Goal: Contribute content: Add original content to the website for others to see

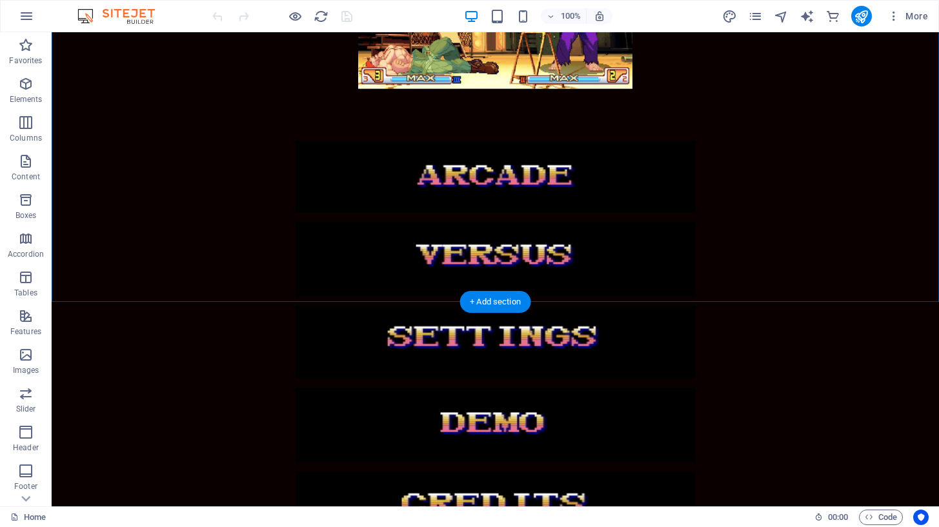
scroll to position [309, 0]
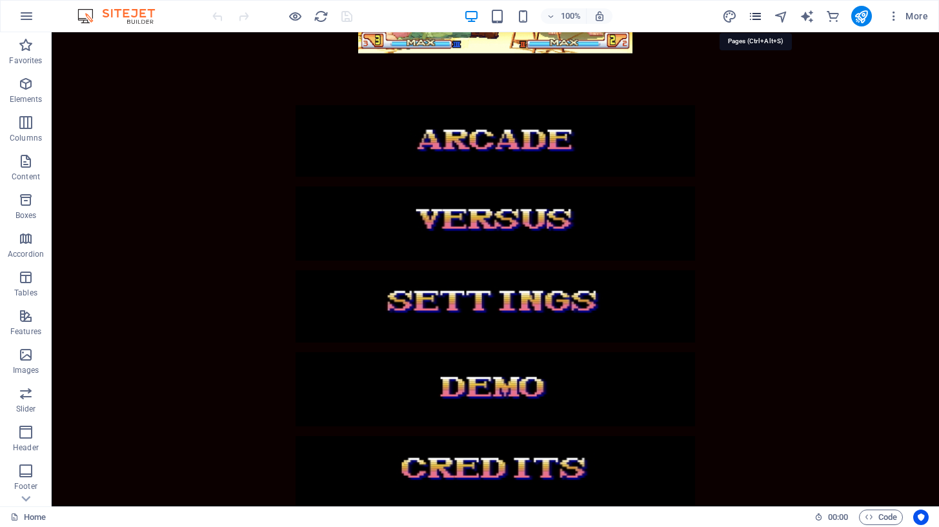
click at [758, 13] on icon "pages" at bounding box center [755, 16] width 15 height 15
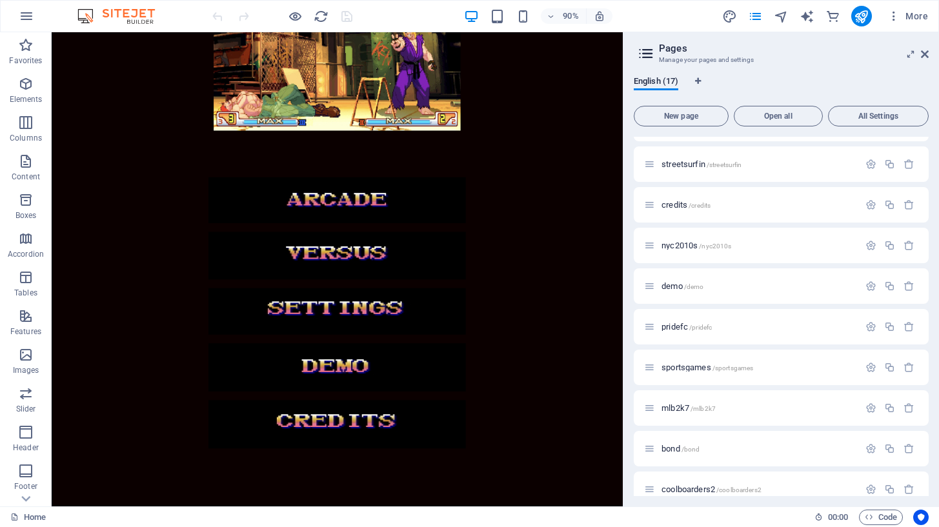
scroll to position [332, 0]
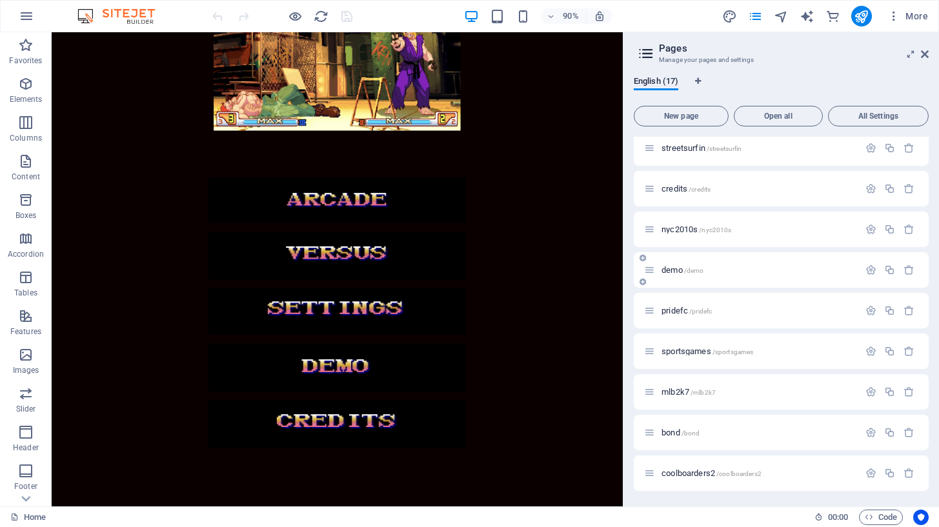
click at [752, 266] on p "demo /demo" at bounding box center [759, 270] width 194 height 8
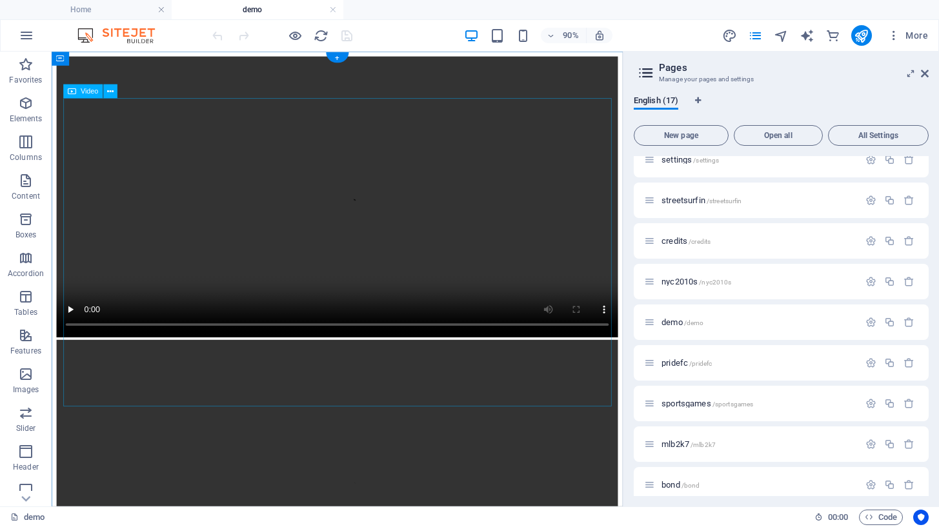
scroll to position [262, 0]
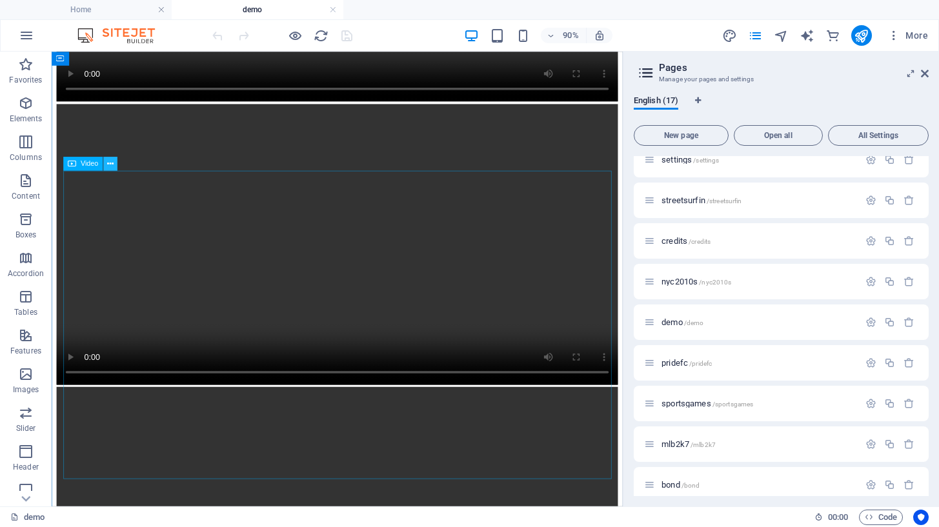
click at [110, 165] on icon at bounding box center [110, 164] width 6 height 12
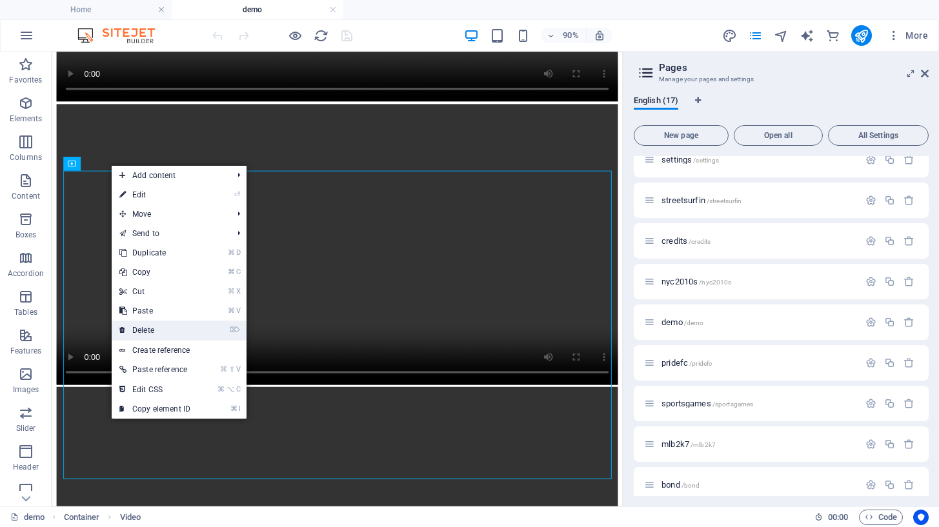
click at [168, 331] on link "⌦ Delete" at bounding box center [155, 330] width 86 height 19
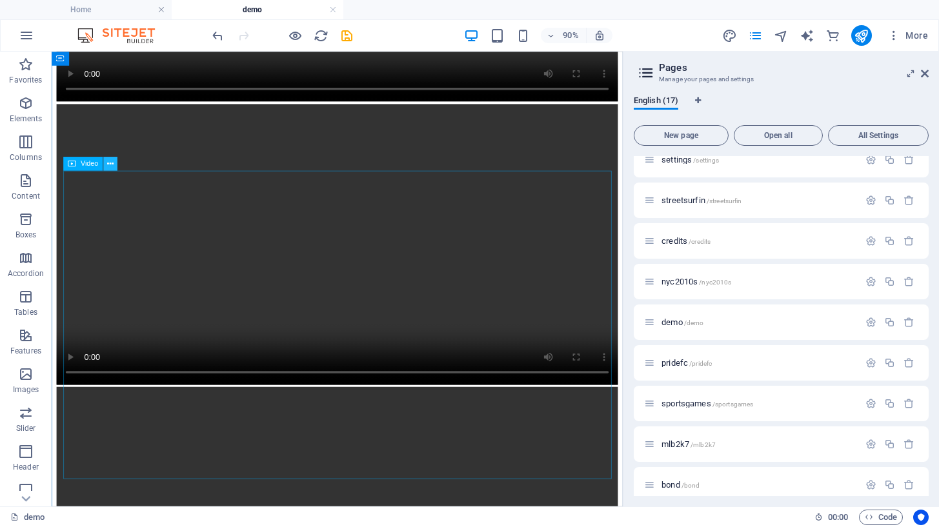
click at [109, 166] on icon at bounding box center [110, 164] width 6 height 12
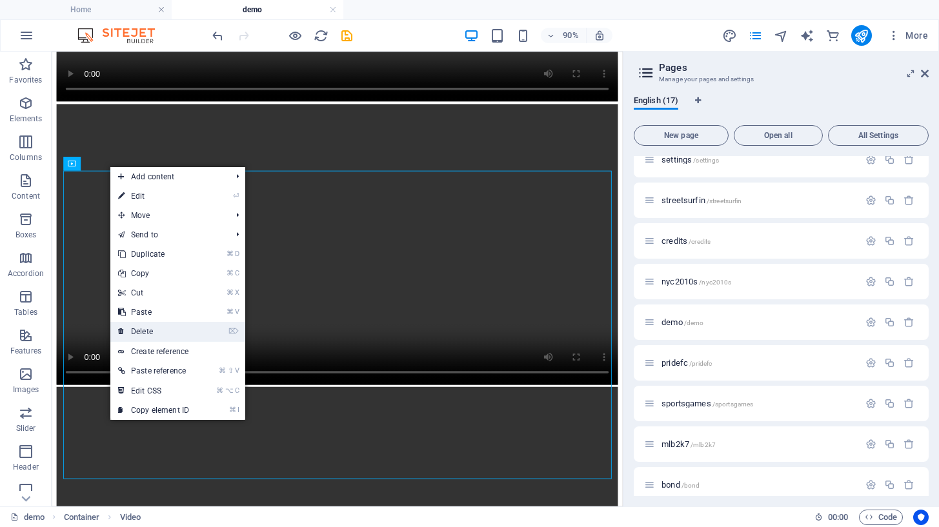
click at [152, 332] on link "⌦ Delete" at bounding box center [153, 331] width 86 height 19
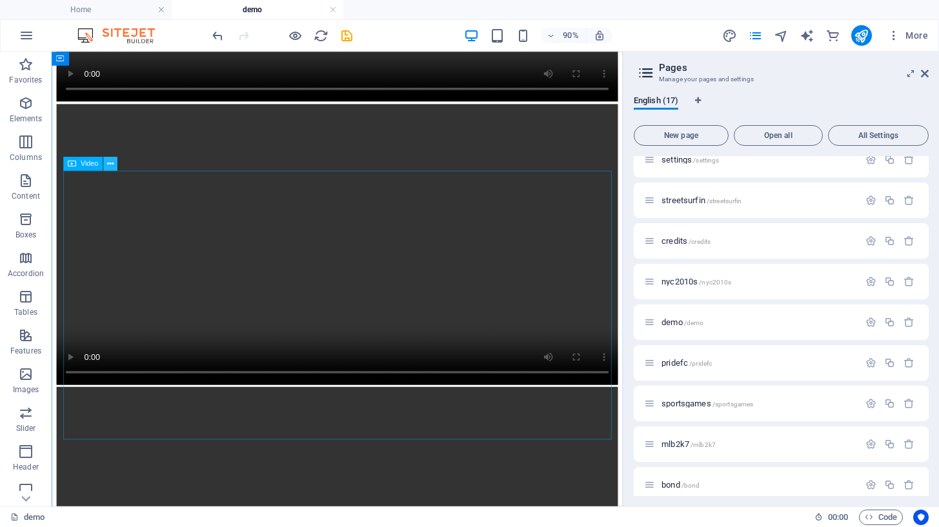
click at [110, 167] on icon at bounding box center [110, 164] width 6 height 12
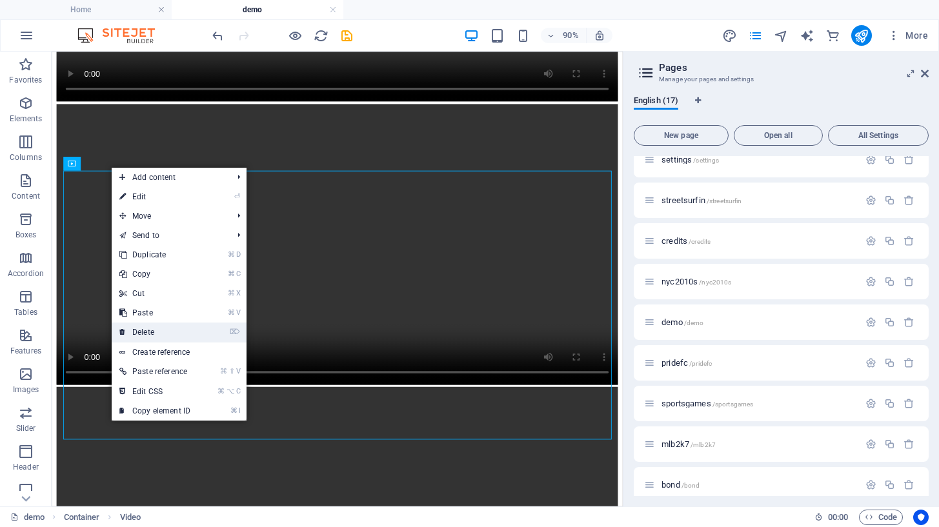
click at [142, 329] on link "⌦ Delete" at bounding box center [155, 332] width 86 height 19
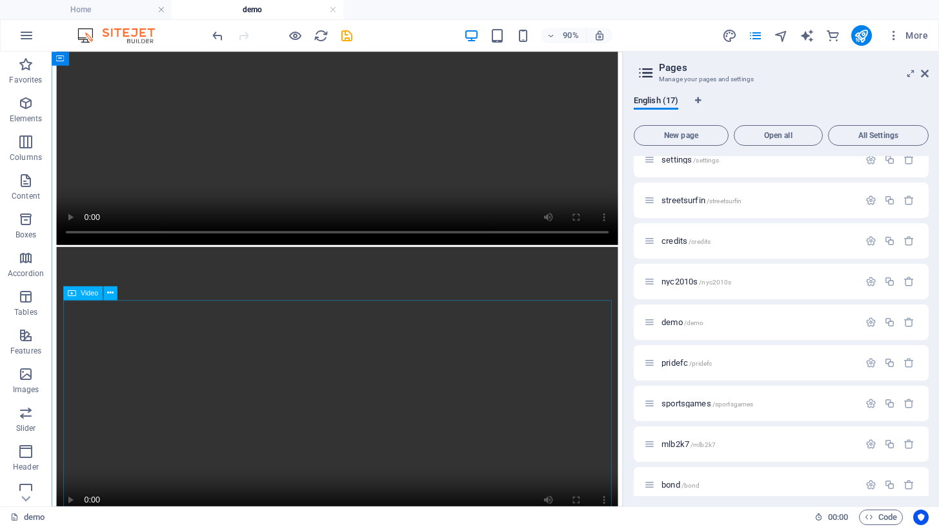
scroll to position [469, 0]
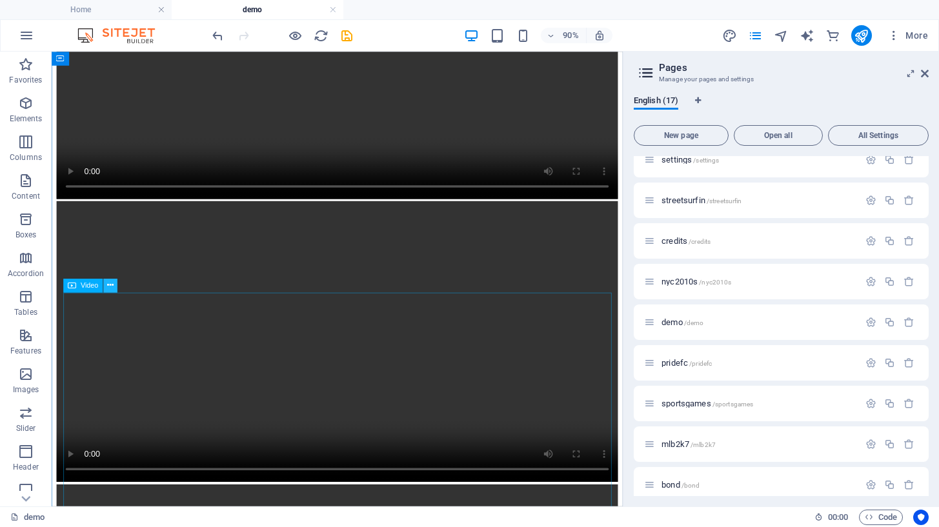
click at [114, 291] on icon at bounding box center [110, 286] width 6 height 12
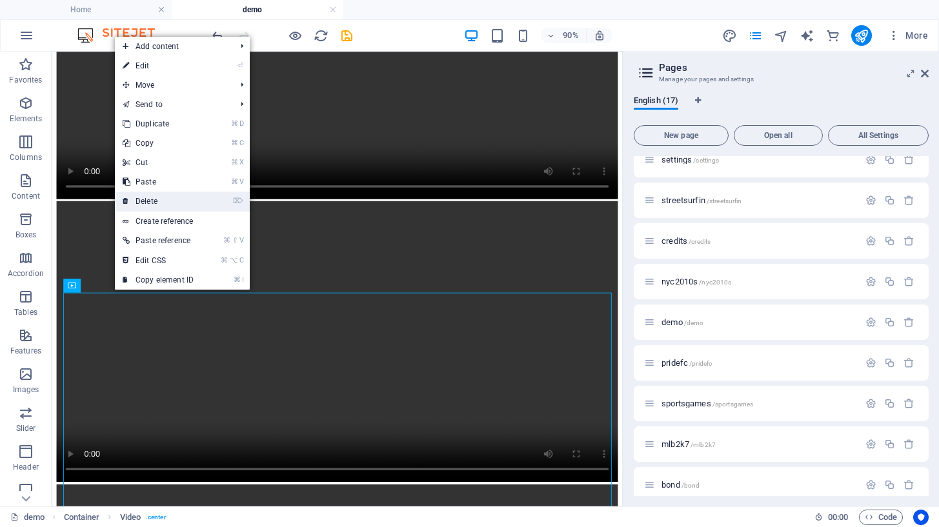
click at [158, 199] on link "⌦ Delete" at bounding box center [158, 201] width 86 height 19
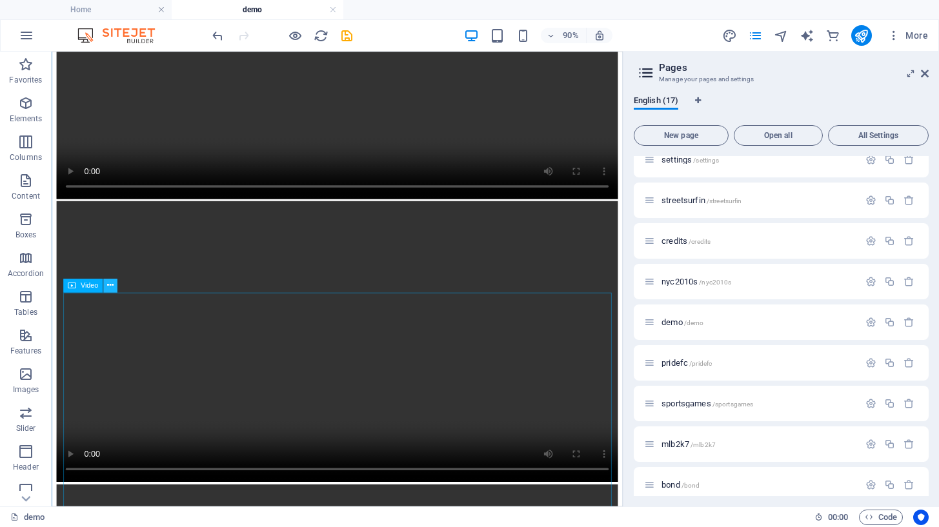
click at [112, 287] on icon at bounding box center [110, 286] width 6 height 12
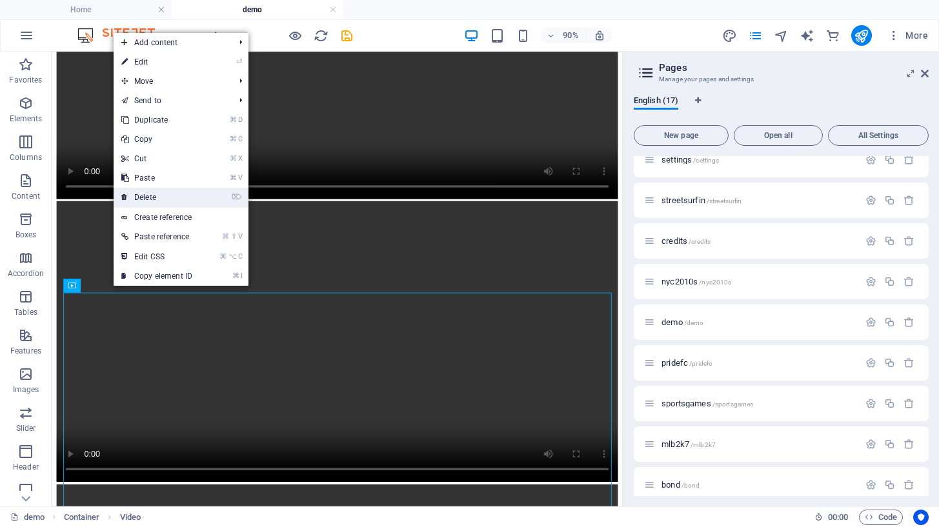
click at [150, 199] on link "⌦ Delete" at bounding box center [157, 197] width 86 height 19
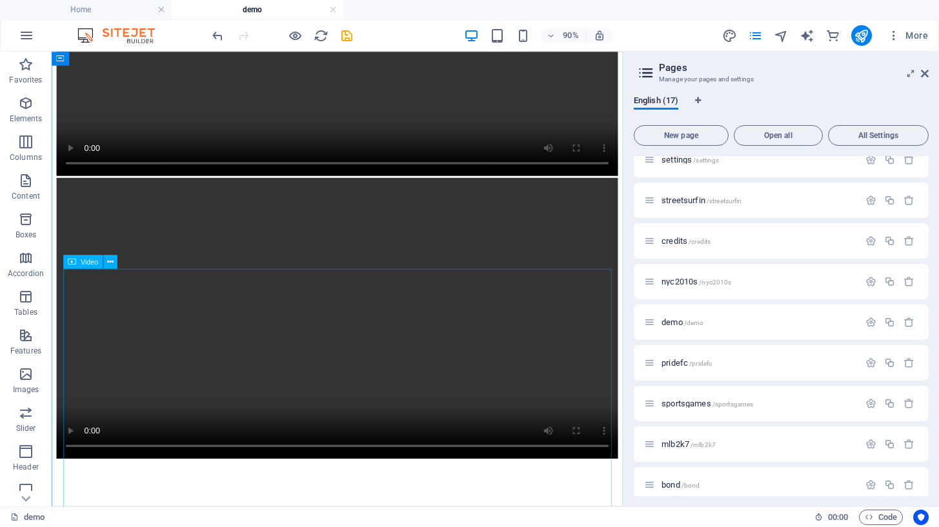
scroll to position [497, 0]
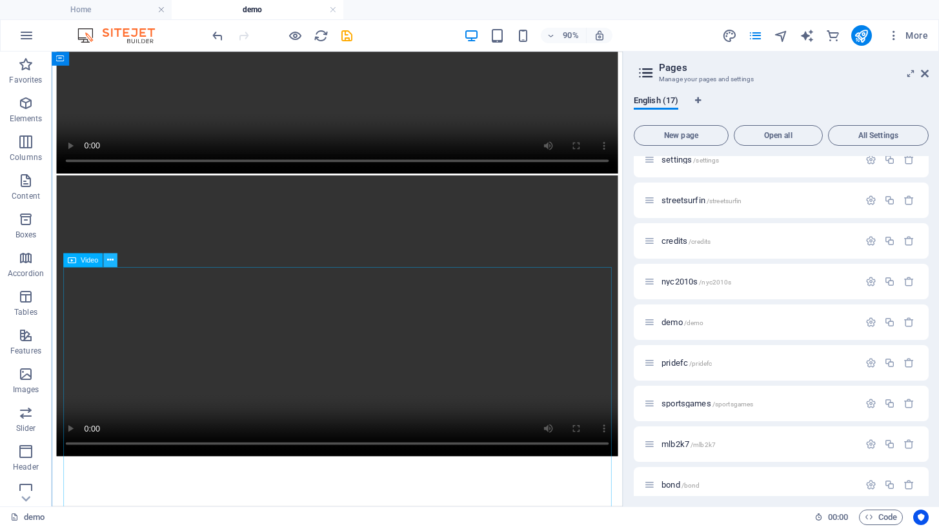
click at [113, 264] on icon at bounding box center [110, 260] width 6 height 12
click at [923, 78] on icon at bounding box center [925, 73] width 8 height 10
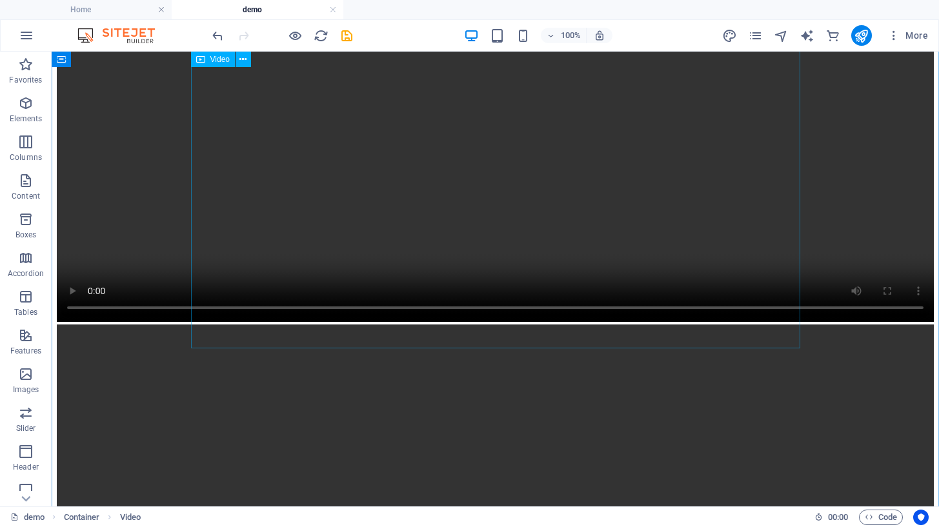
scroll to position [0, 0]
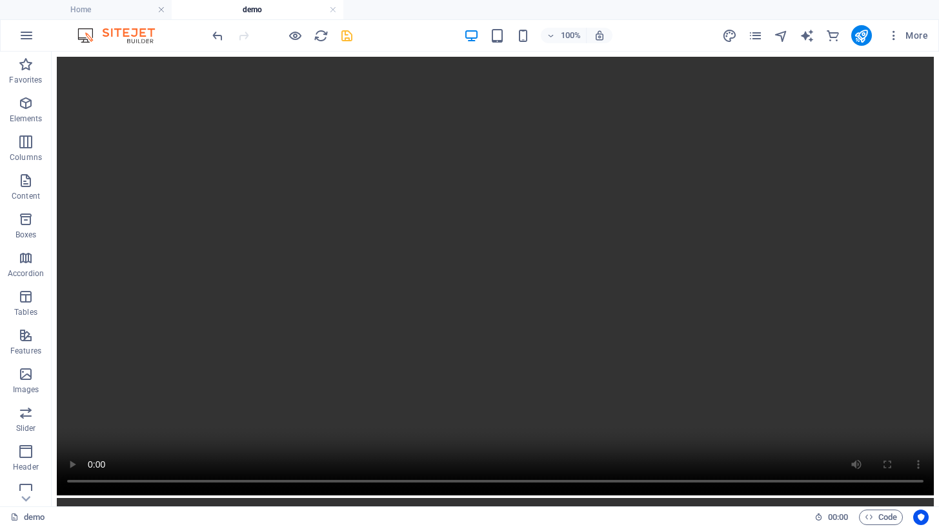
click at [349, 37] on icon "save" at bounding box center [347, 35] width 15 height 15
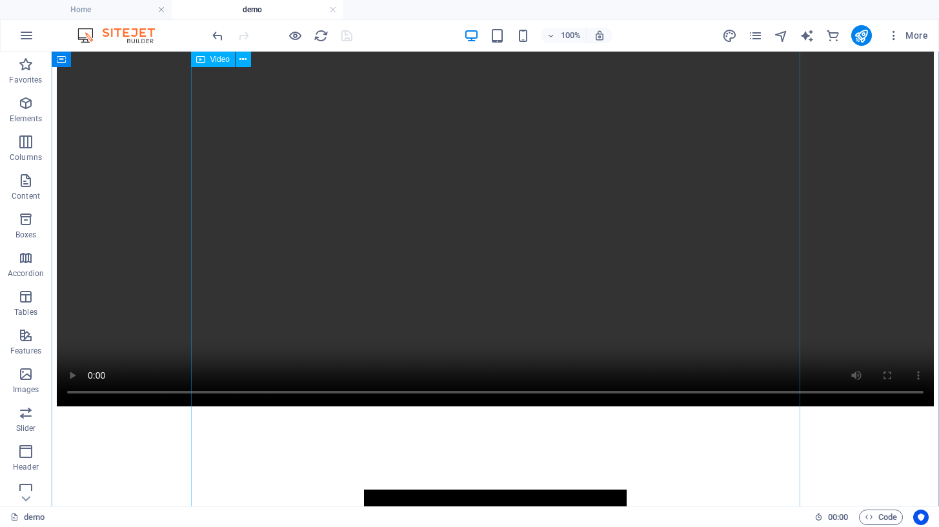
scroll to position [996, 0]
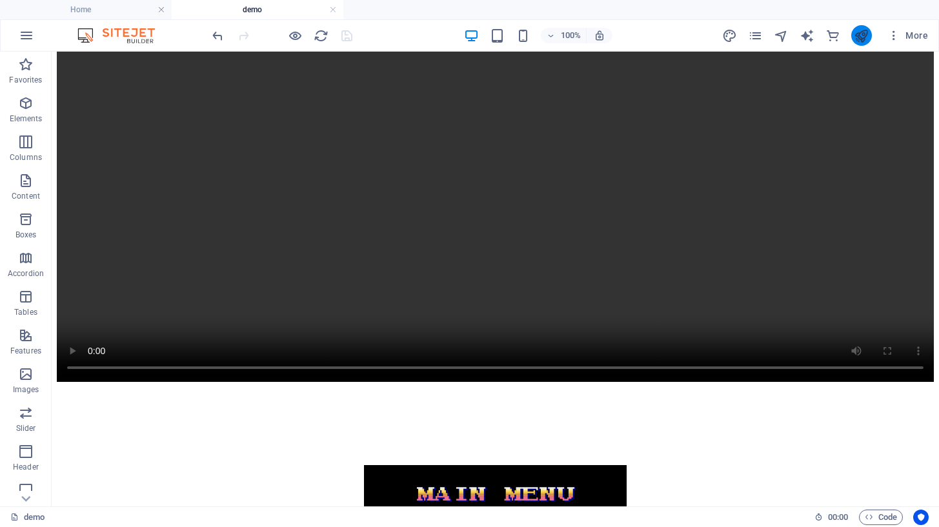
click at [859, 43] on button "publish" at bounding box center [861, 35] width 21 height 21
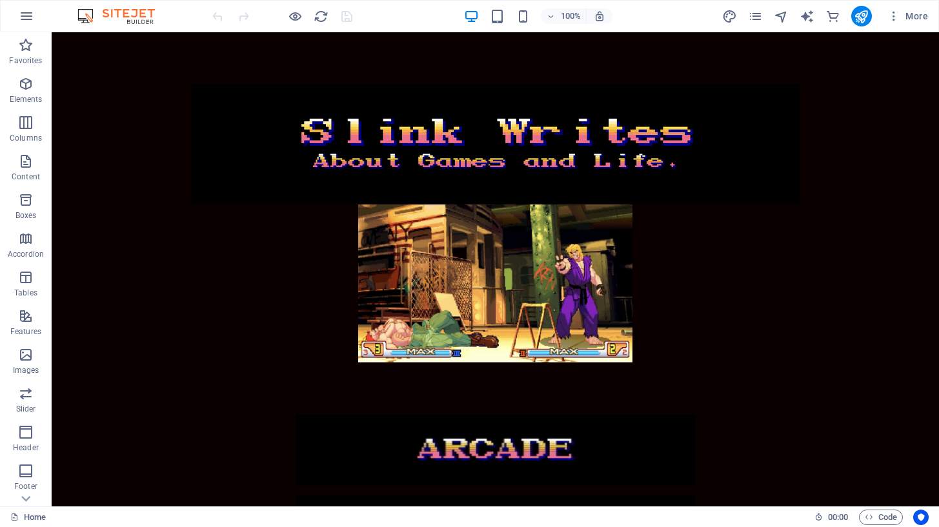
click at [764, 20] on div "More" at bounding box center [827, 16] width 211 height 21
click at [762, 19] on icon "pages" at bounding box center [755, 16] width 15 height 15
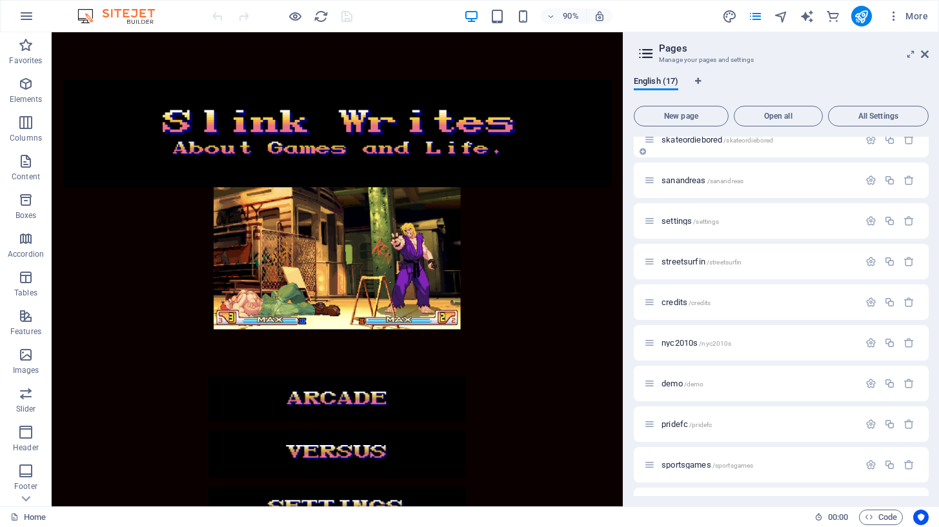
scroll to position [241, 0]
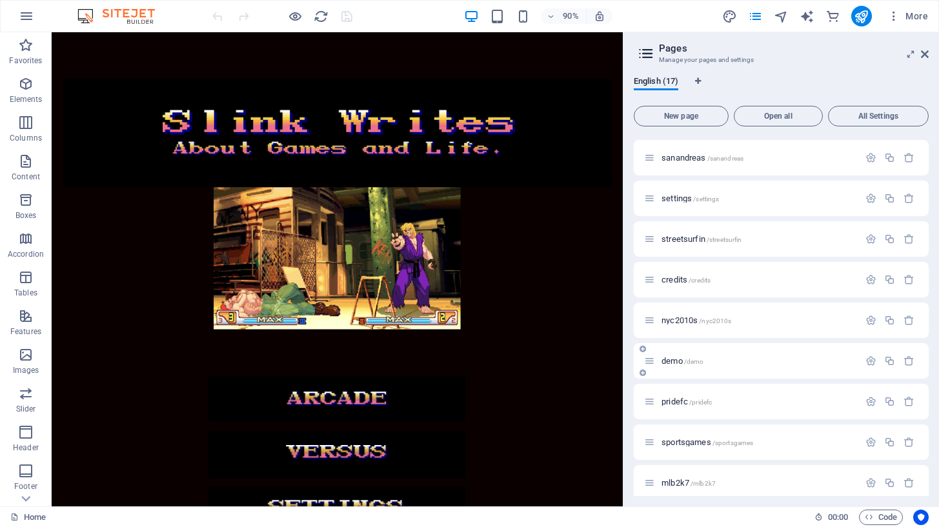
click at [744, 358] on p "demo /demo" at bounding box center [759, 361] width 194 height 8
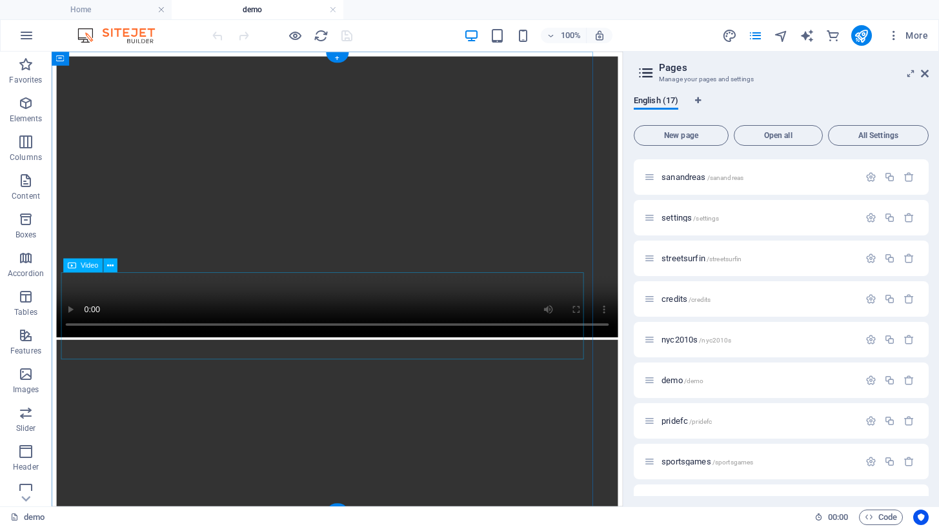
scroll to position [0, 0]
click at [165, 168] on figure at bounding box center [369, 214] width 624 height 315
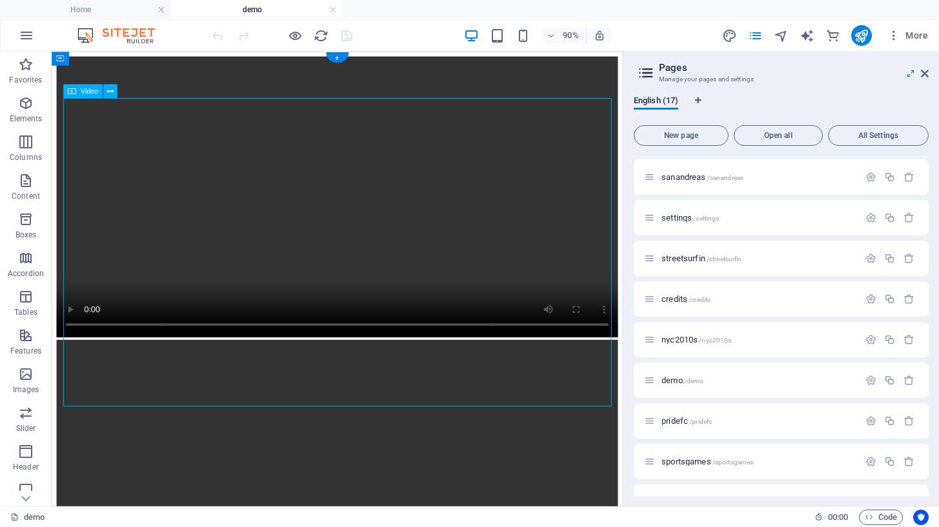
click at [165, 168] on figure at bounding box center [369, 214] width 624 height 315
select select "%"
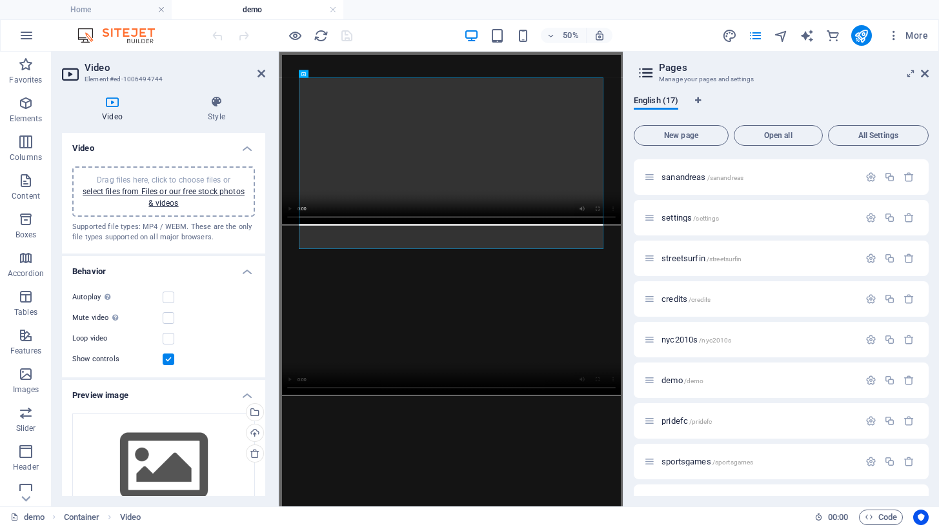
click at [212, 182] on span "Drag files here, click to choose files or select files from Files or our free s…" at bounding box center [164, 192] width 162 height 32
select select "%"
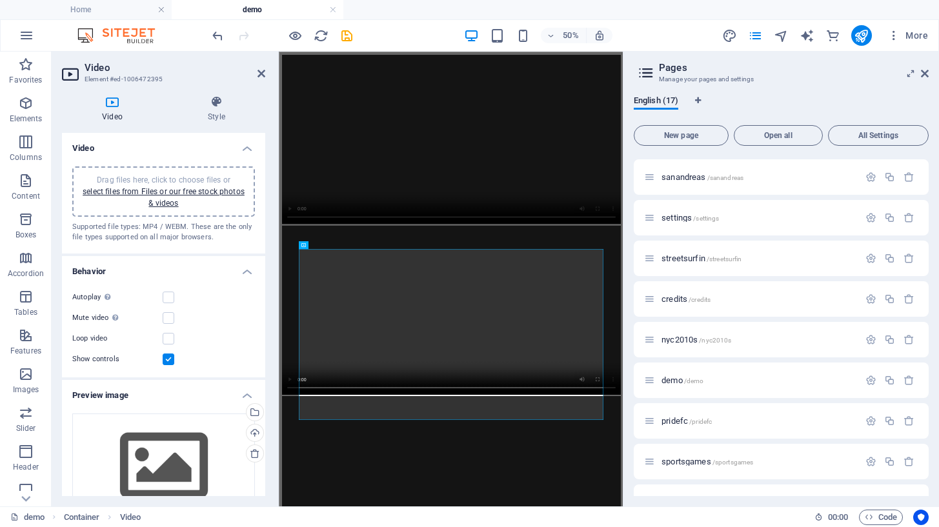
click at [218, 178] on span "Drag files here, click to choose files or select files from Files or our free s…" at bounding box center [164, 192] width 162 height 32
click at [261, 74] on icon at bounding box center [262, 73] width 8 height 10
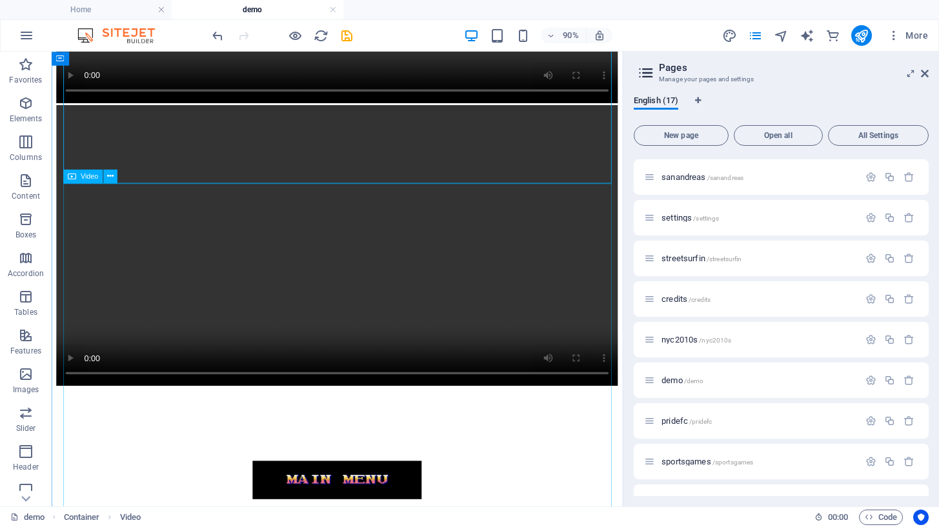
scroll to position [667, 0]
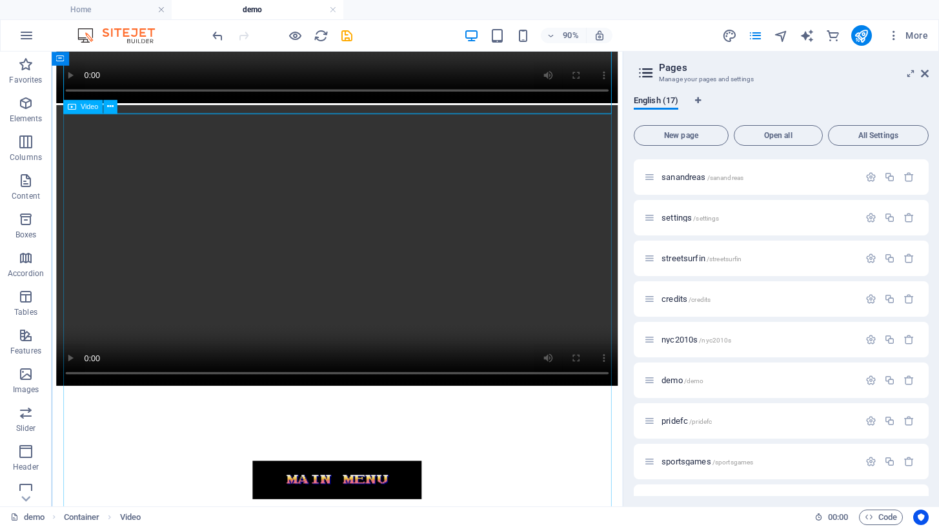
click at [385, 261] on figure at bounding box center [369, 268] width 624 height 315
click at [344, 36] on icon "save" at bounding box center [347, 35] width 15 height 15
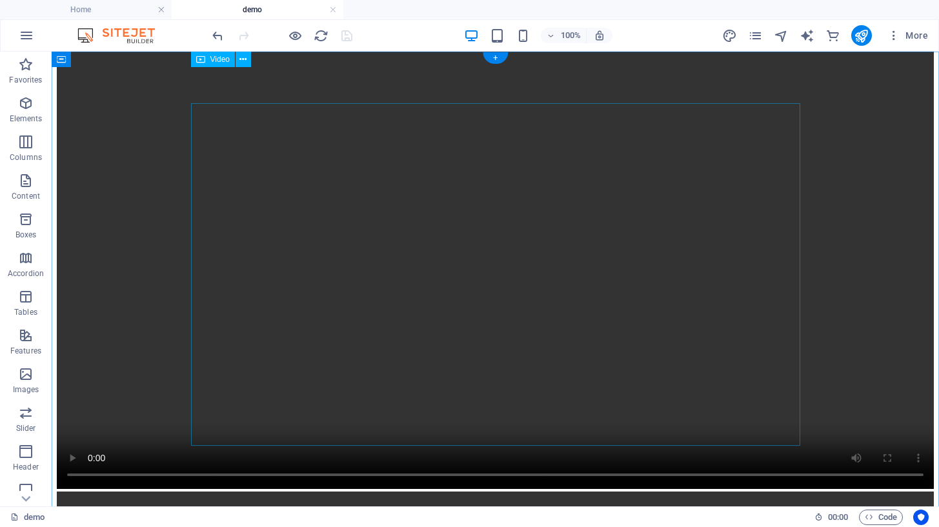
scroll to position [0, 0]
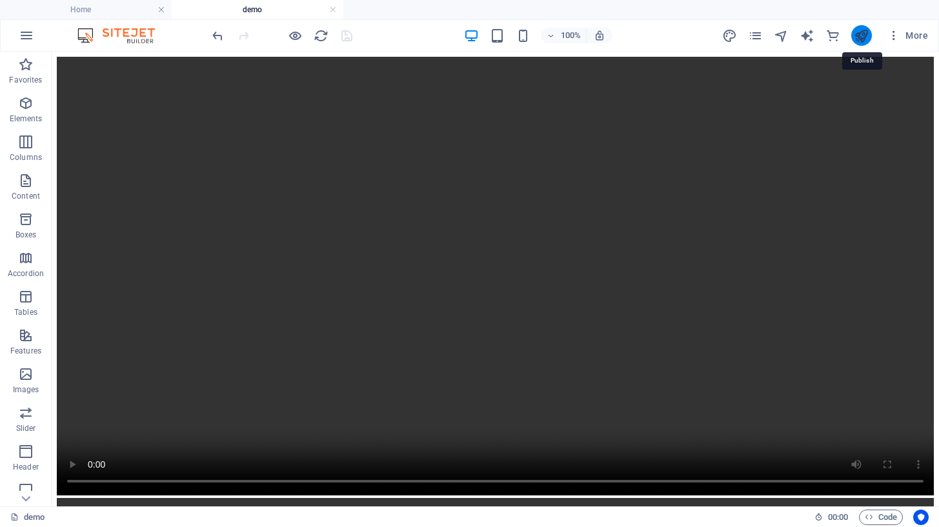
click at [860, 37] on icon "publish" at bounding box center [861, 35] width 15 height 15
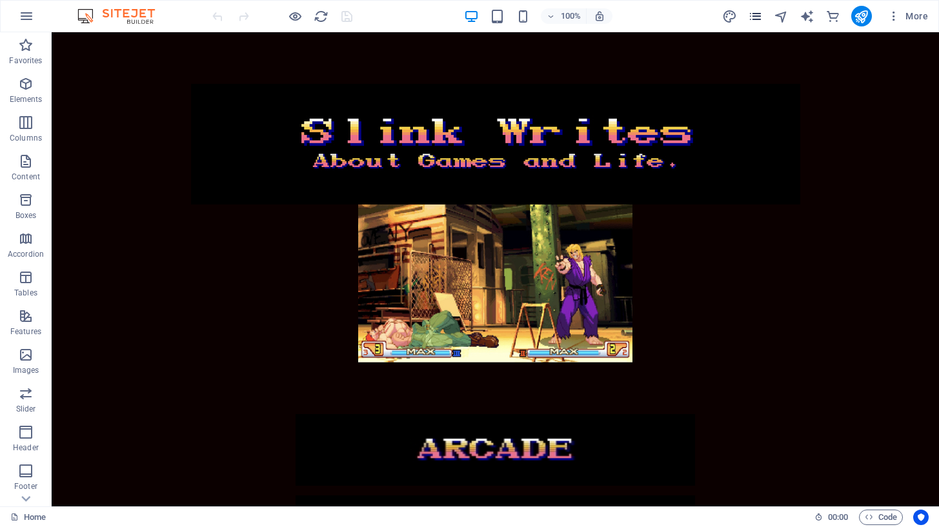
click at [760, 17] on icon "pages" at bounding box center [755, 16] width 15 height 15
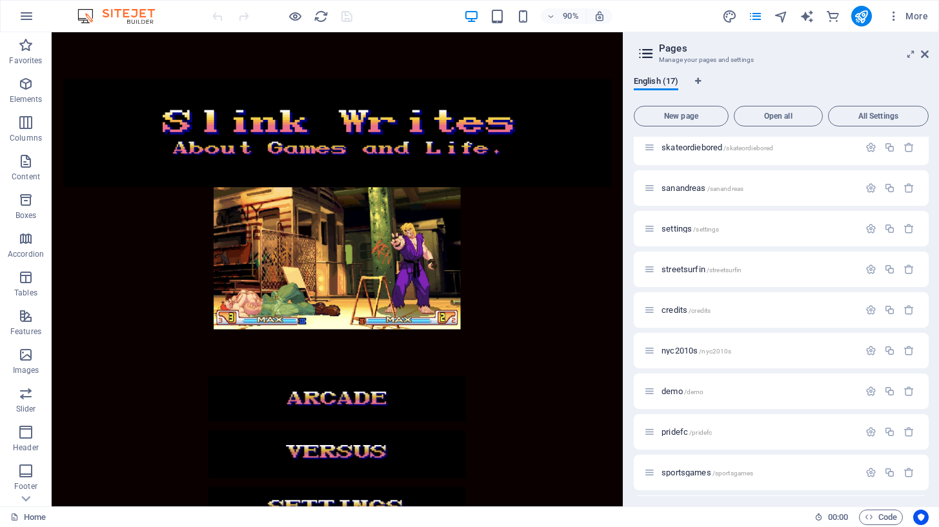
scroll to position [218, 0]
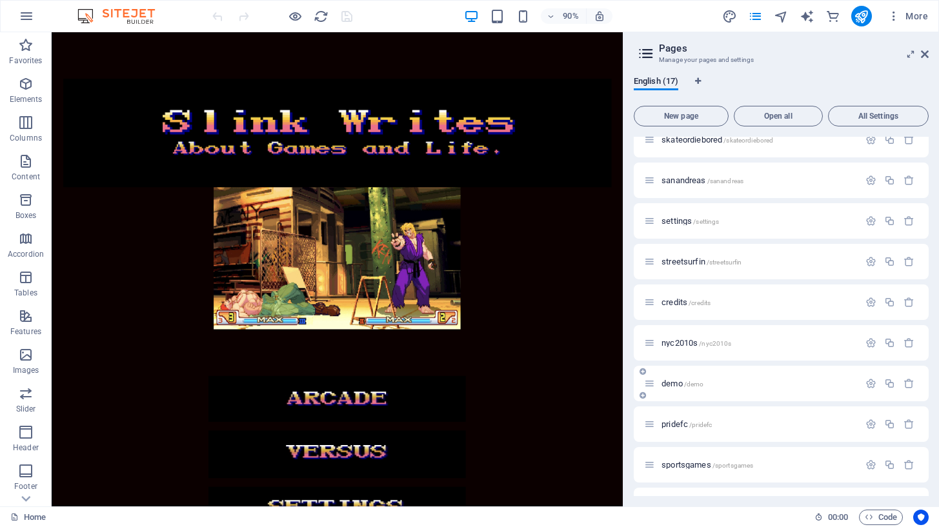
click at [775, 386] on p "demo /demo" at bounding box center [759, 384] width 194 height 8
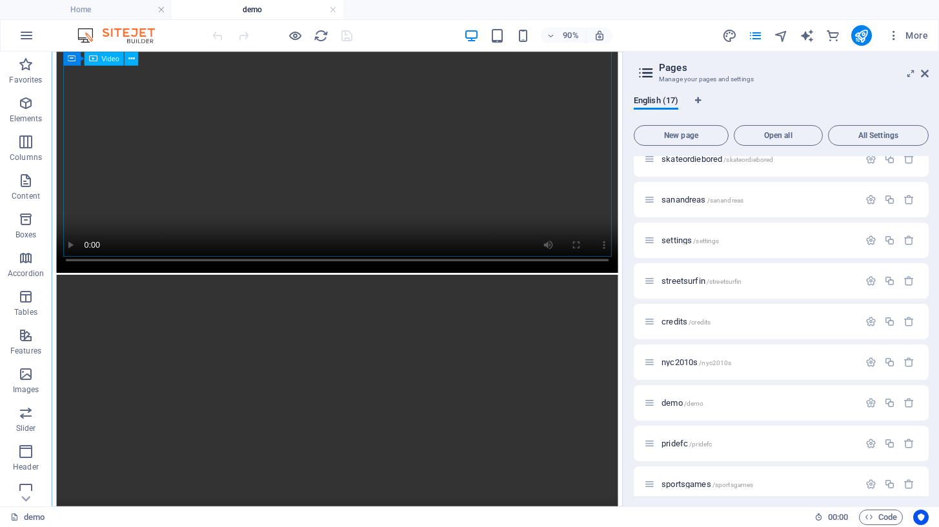
scroll to position [293, 0]
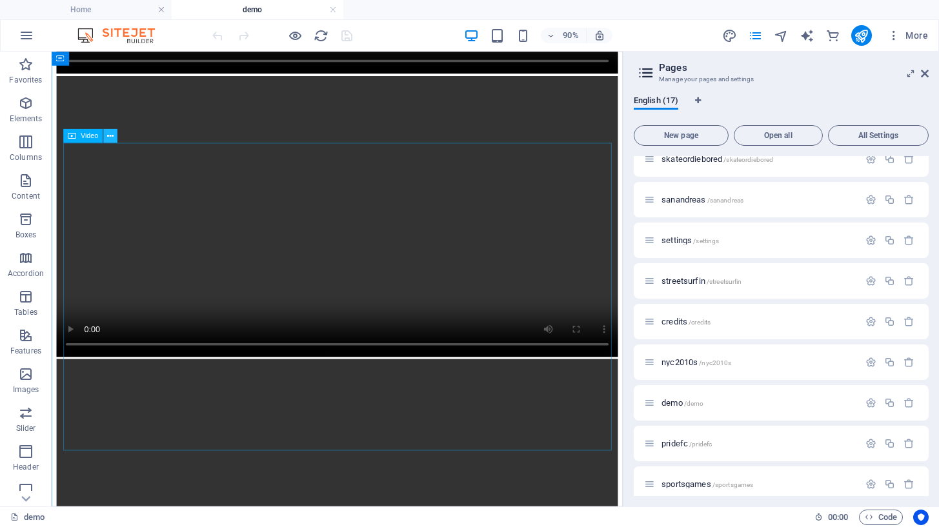
click at [112, 136] on icon at bounding box center [110, 136] width 6 height 12
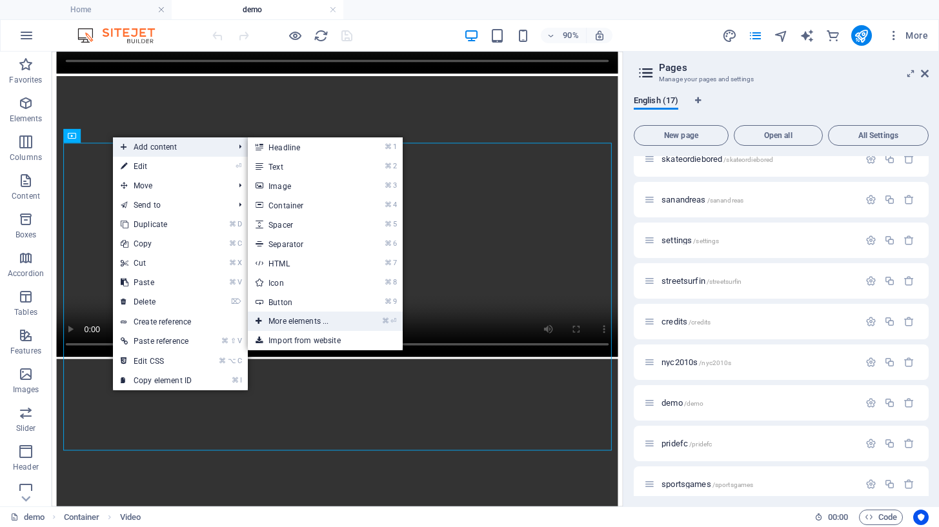
click at [292, 320] on link "⌘ ⏎ More elements ..." at bounding box center [301, 321] width 107 height 19
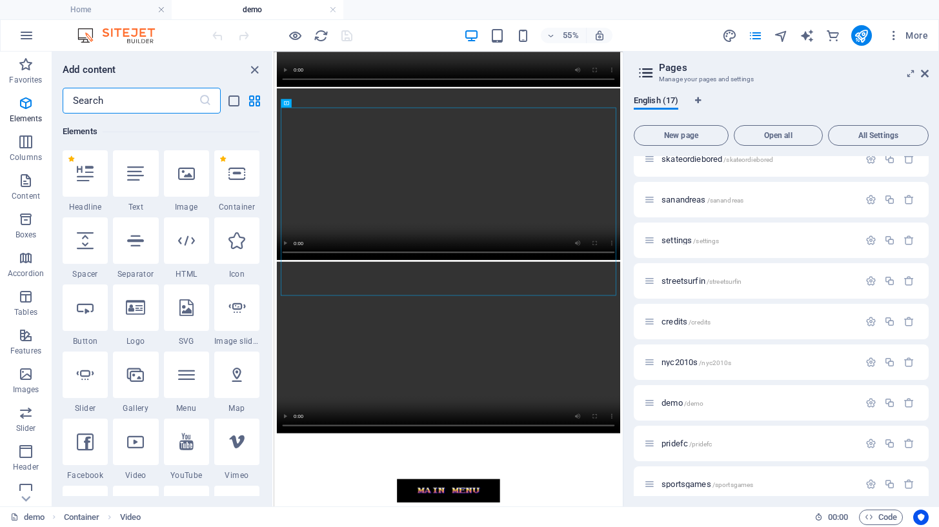
scroll to position [137, 0]
click at [137, 434] on icon at bounding box center [135, 442] width 17 height 17
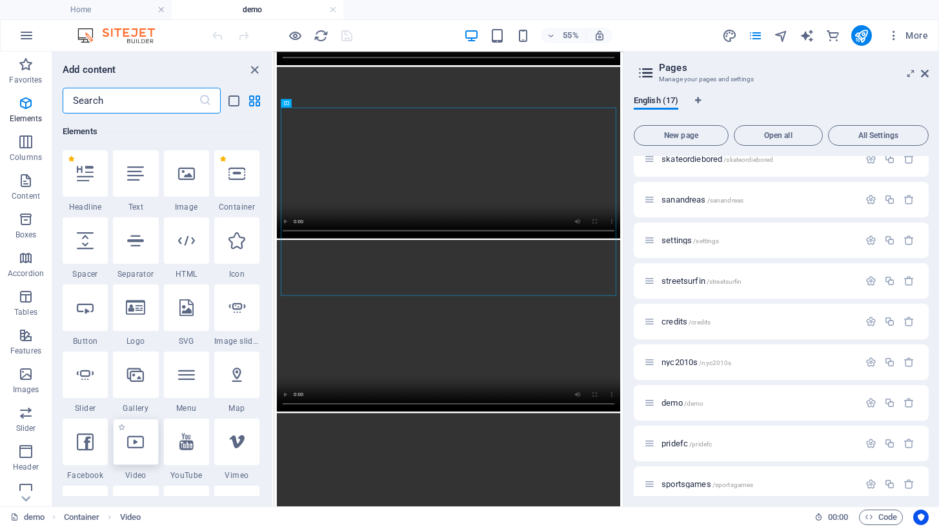
select select "%"
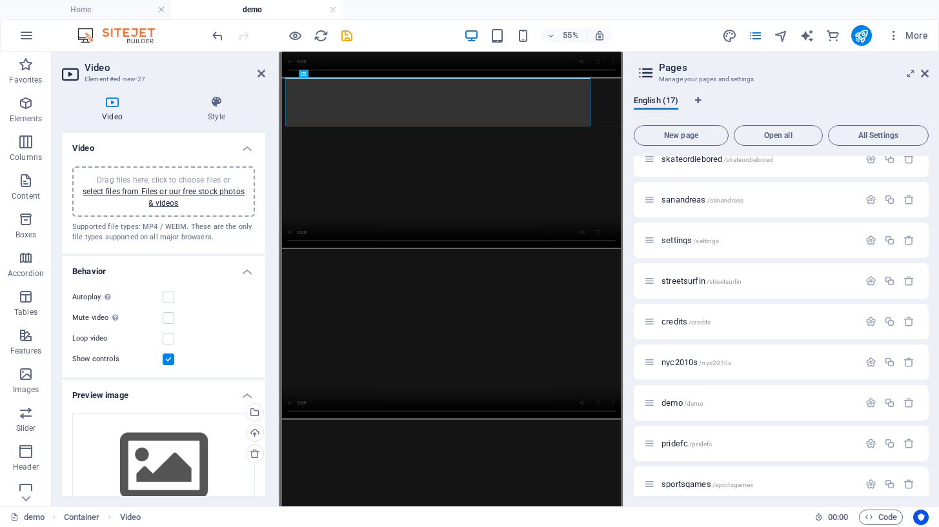
scroll to position [0, 0]
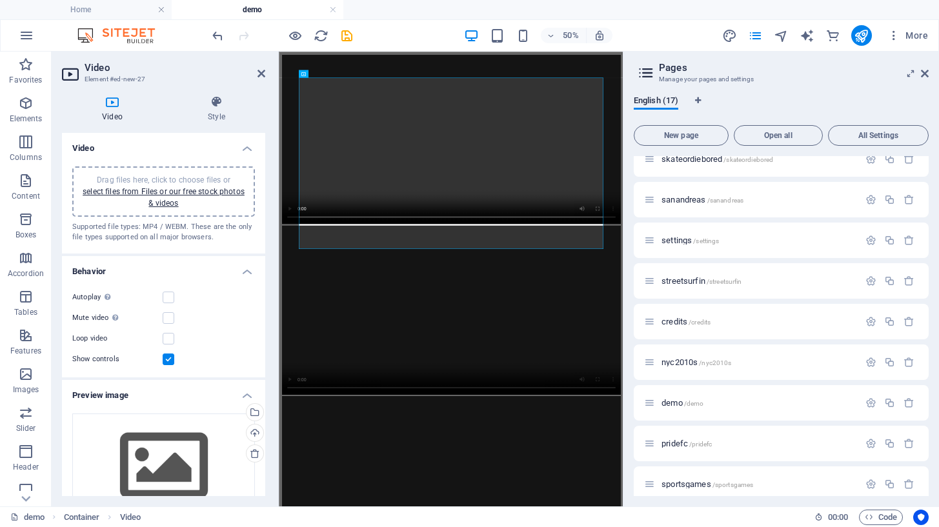
click at [205, 176] on span "Drag files here, click to choose files or select files from Files or our free s…" at bounding box center [164, 192] width 162 height 32
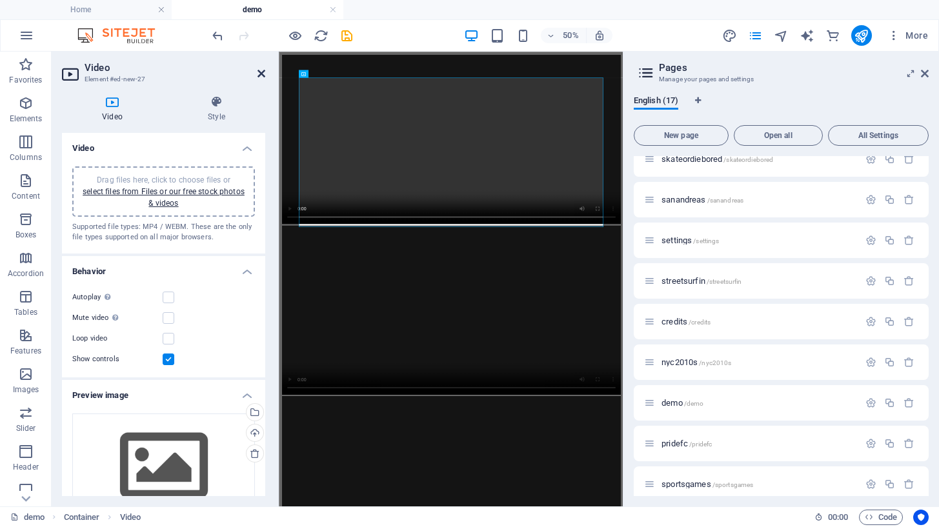
click at [259, 72] on icon at bounding box center [262, 73] width 8 height 10
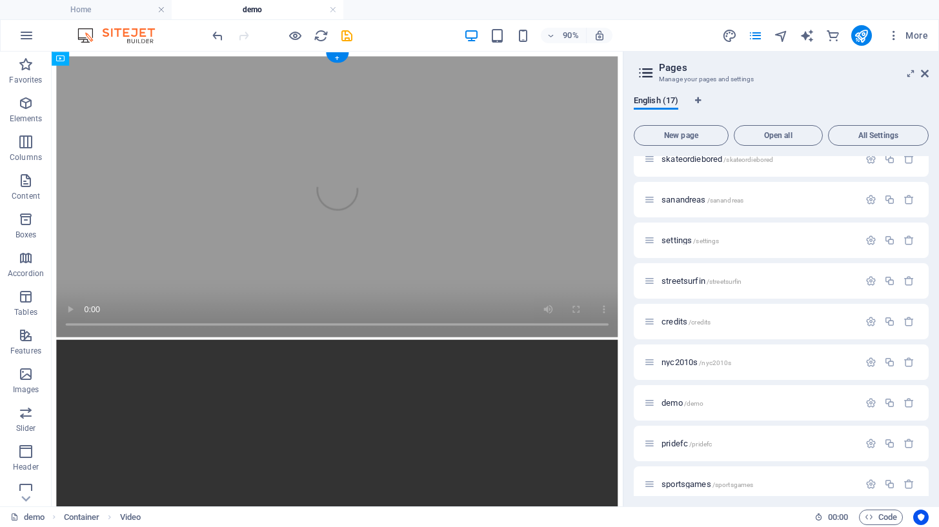
drag, startPoint x: 318, startPoint y: 448, endPoint x: 318, endPoint y: 293, distance: 154.9
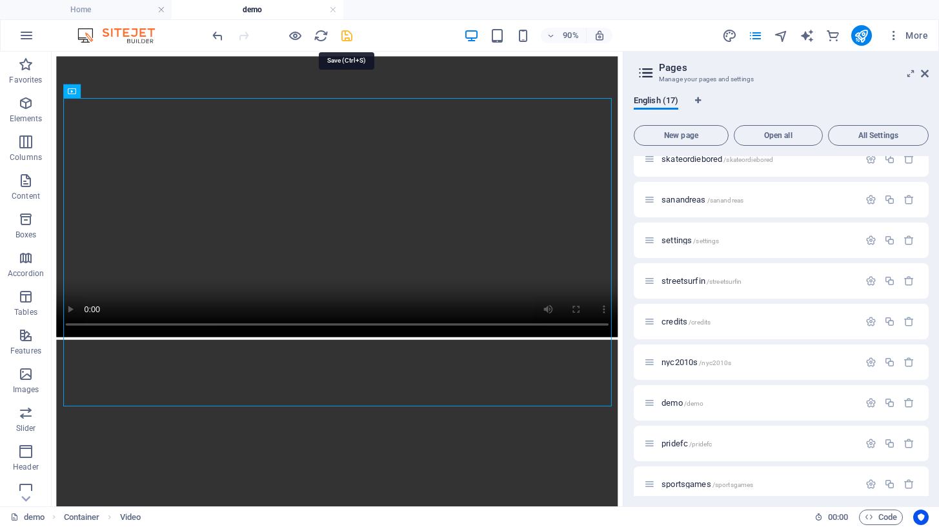
click at [345, 33] on icon "save" at bounding box center [347, 35] width 15 height 15
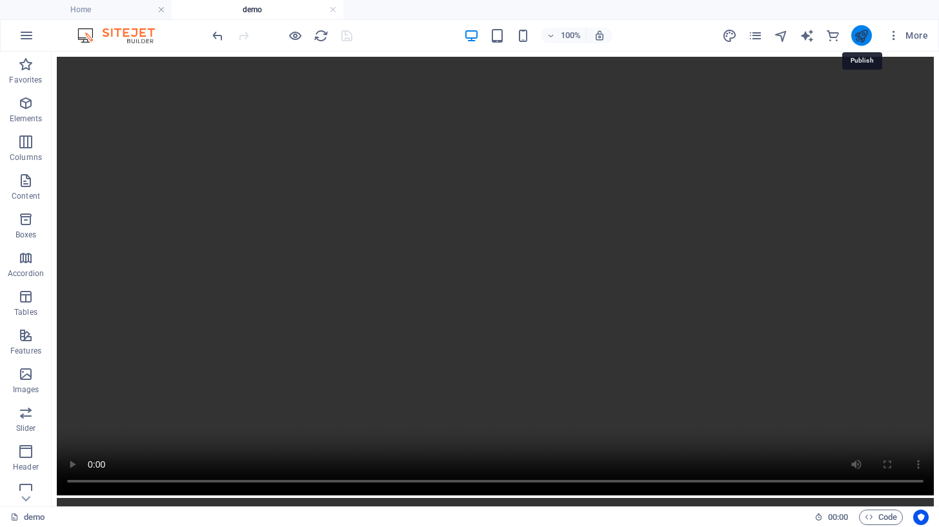
click at [860, 35] on icon "publish" at bounding box center [861, 35] width 15 height 15
